Goal: Obtain resource: Download file/media

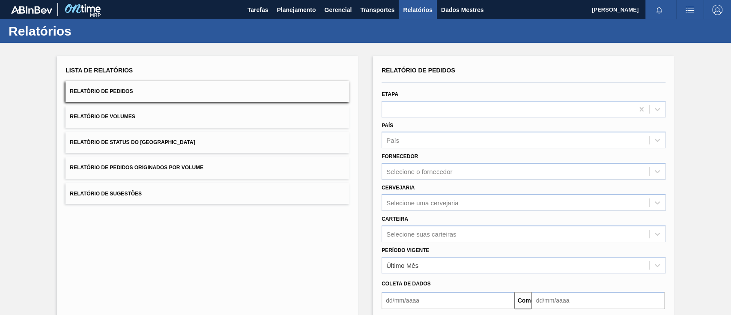
click at [172, 166] on font "Relatório de Pedidos Originados por Volume" at bounding box center [137, 168] width 134 height 6
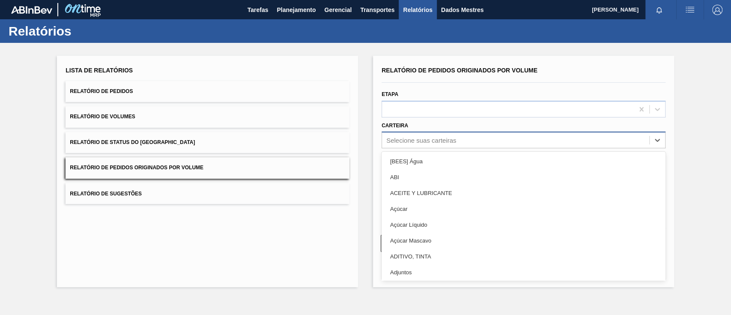
click at [418, 135] on div "Selecione suas carteiras" at bounding box center [515, 140] width 267 height 12
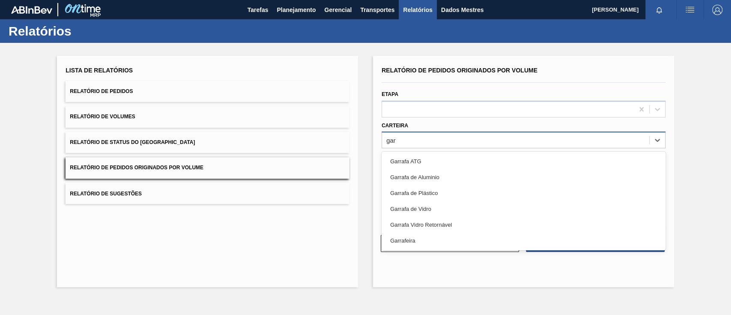
type input "garr"
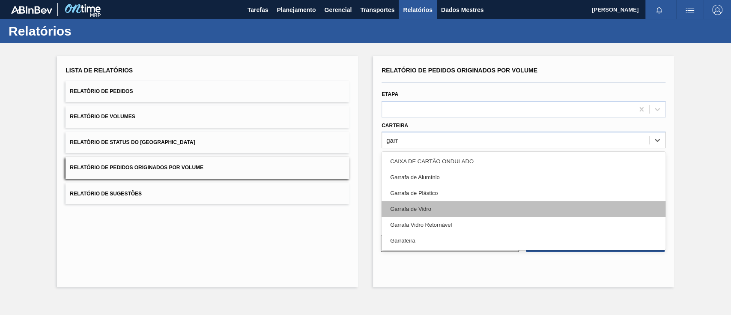
click at [449, 205] on div "Garrafa de Vidro" at bounding box center [523, 209] width 284 height 16
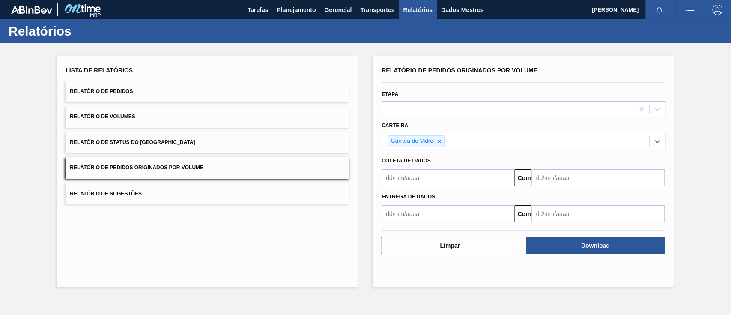
click at [408, 177] on input "text" at bounding box center [447, 177] width 133 height 17
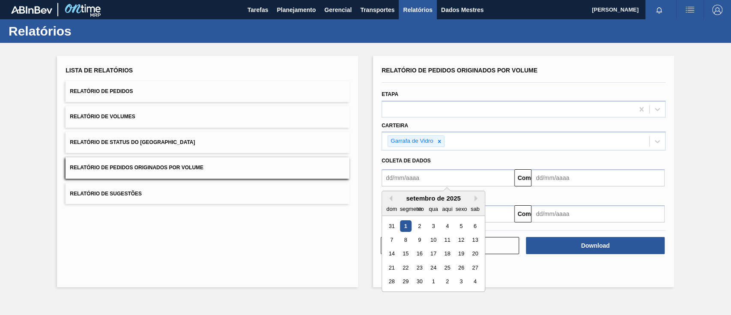
click at [406, 227] on font "1" at bounding box center [405, 226] width 3 height 6
type input "[DATE]"
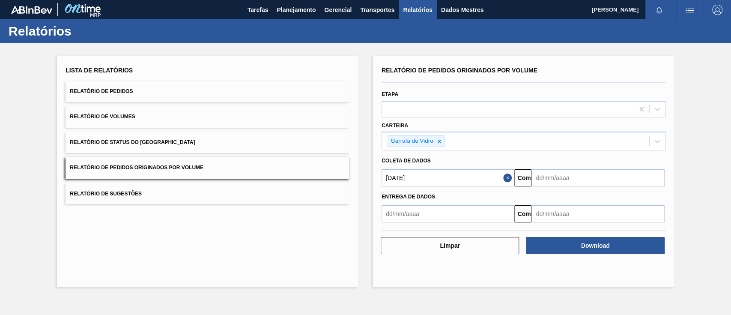
click at [554, 176] on input "text" at bounding box center [597, 177] width 133 height 17
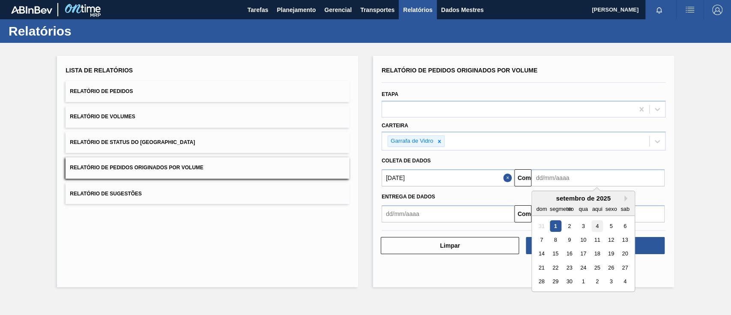
click at [597, 225] on font "4" at bounding box center [596, 226] width 3 height 6
type input "[DATE]"
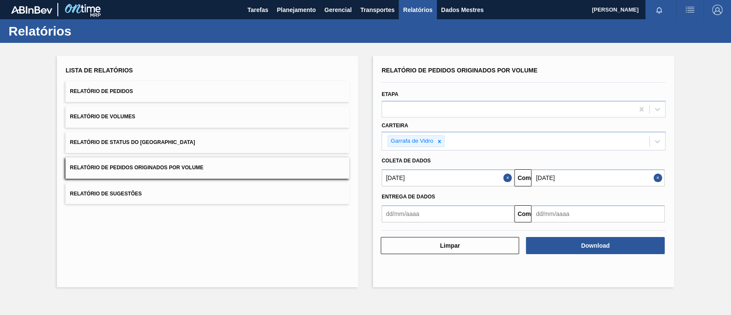
click at [438, 186] on div "Entrega de dados Comeu" at bounding box center [523, 204] width 291 height 36
click at [435, 180] on input "[DATE]" at bounding box center [447, 177] width 133 height 17
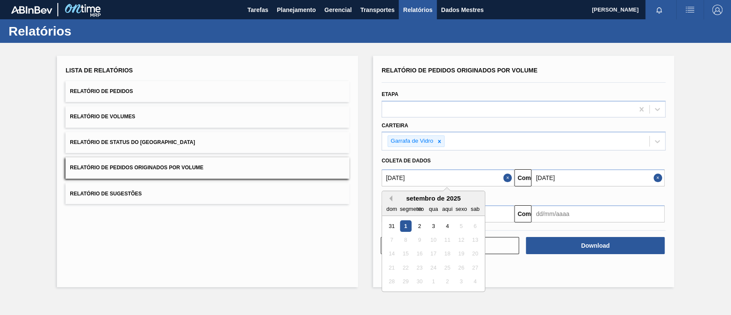
click at [390, 196] on button "[PERSON_NAME]" at bounding box center [389, 198] width 6 height 6
click at [459, 228] on div "1" at bounding box center [461, 226] width 12 height 12
type input "[DATE]"
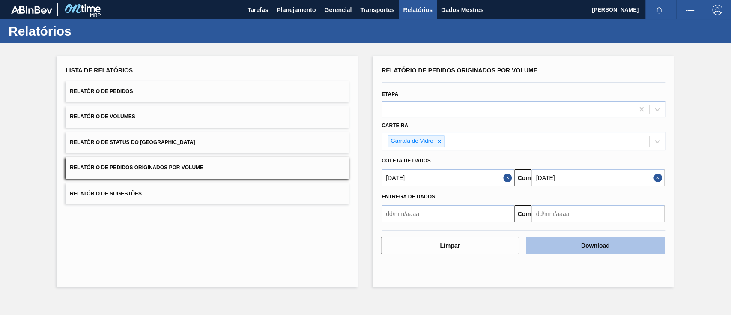
click at [562, 245] on button "Download" at bounding box center [595, 245] width 138 height 17
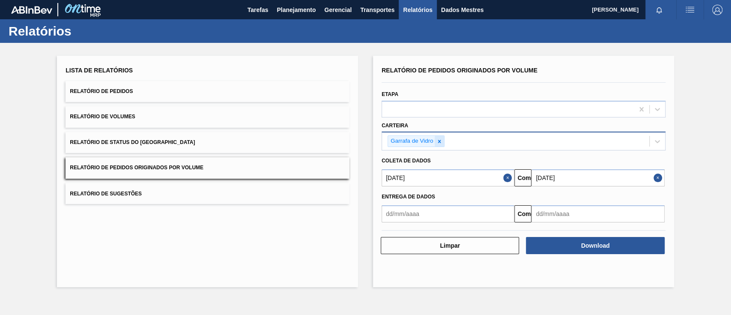
click at [439, 140] on icon at bounding box center [438, 141] width 3 height 3
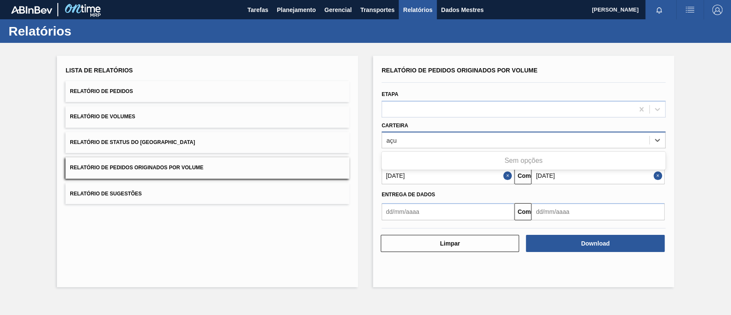
type input "aç"
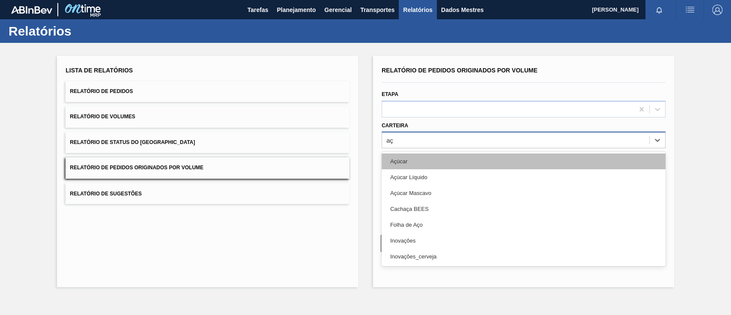
click at [432, 160] on div "Açúcar" at bounding box center [523, 161] width 284 height 16
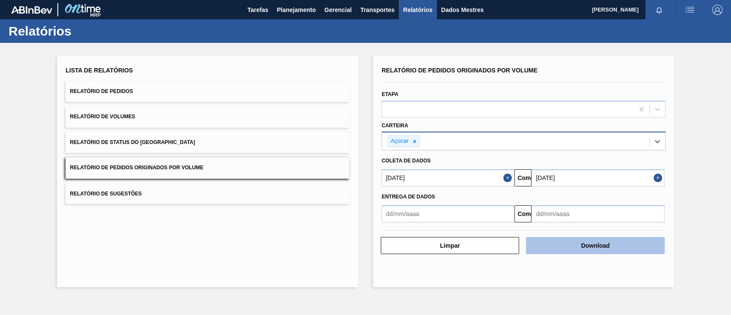
click at [564, 245] on button "Download" at bounding box center [595, 245] width 138 height 17
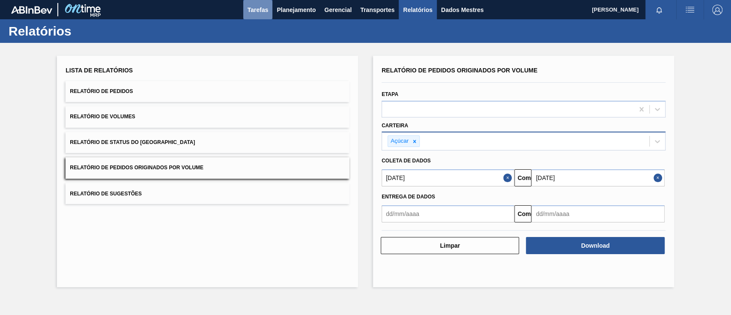
click at [258, 12] on font "Tarefas" at bounding box center [257, 9] width 21 height 7
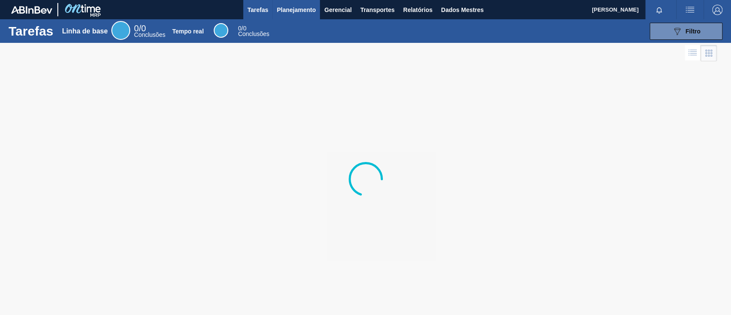
click at [301, 7] on font "Planejamento" at bounding box center [296, 9] width 39 height 7
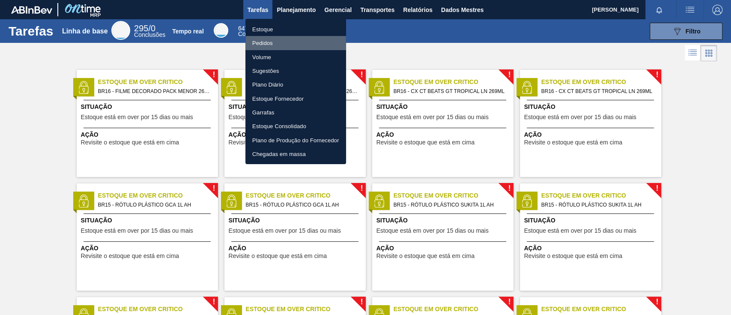
click at [268, 41] on font "Pedidos" at bounding box center [262, 43] width 21 height 6
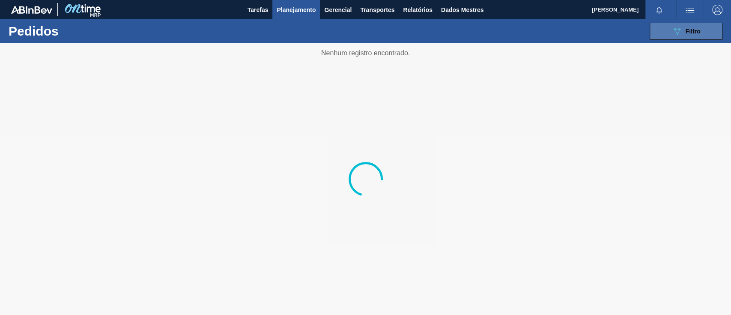
click at [697, 33] on font "Filtro" at bounding box center [692, 31] width 15 height 7
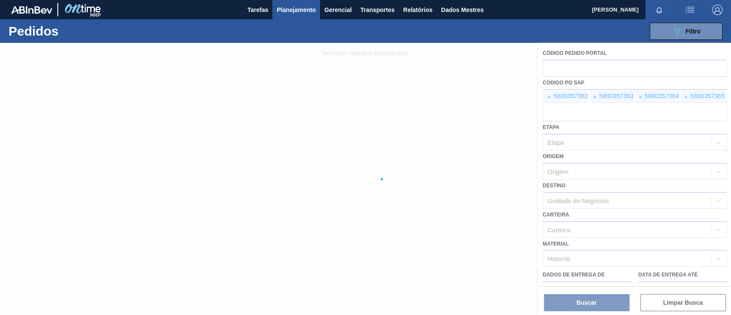
click at [545, 98] on div at bounding box center [365, 179] width 731 height 272
click at [548, 98] on div at bounding box center [365, 179] width 731 height 272
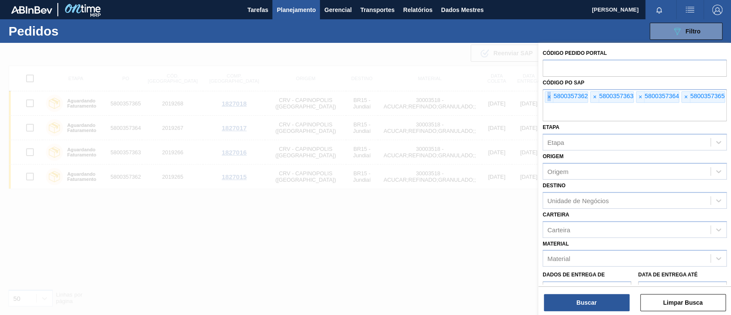
click at [548, 98] on font "×" at bounding box center [548, 96] width 3 height 7
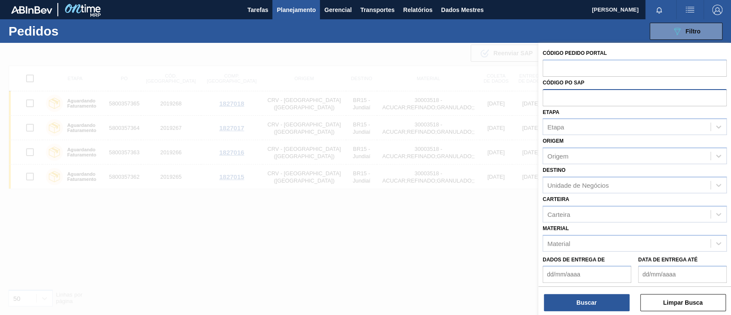
click at [548, 98] on input "text" at bounding box center [634, 97] width 184 height 16
paste input "5800353558"
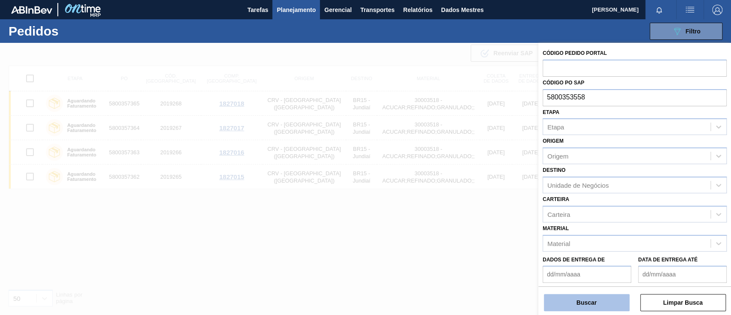
type input "5800353558"
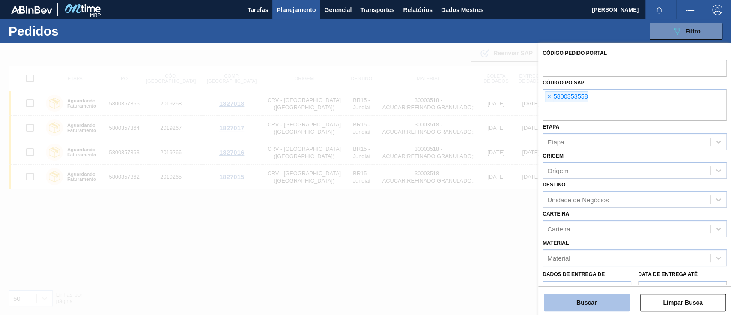
click at [586, 299] on font "Buscar" at bounding box center [586, 302] width 20 height 7
